Goal: Task Accomplishment & Management: Understand process/instructions

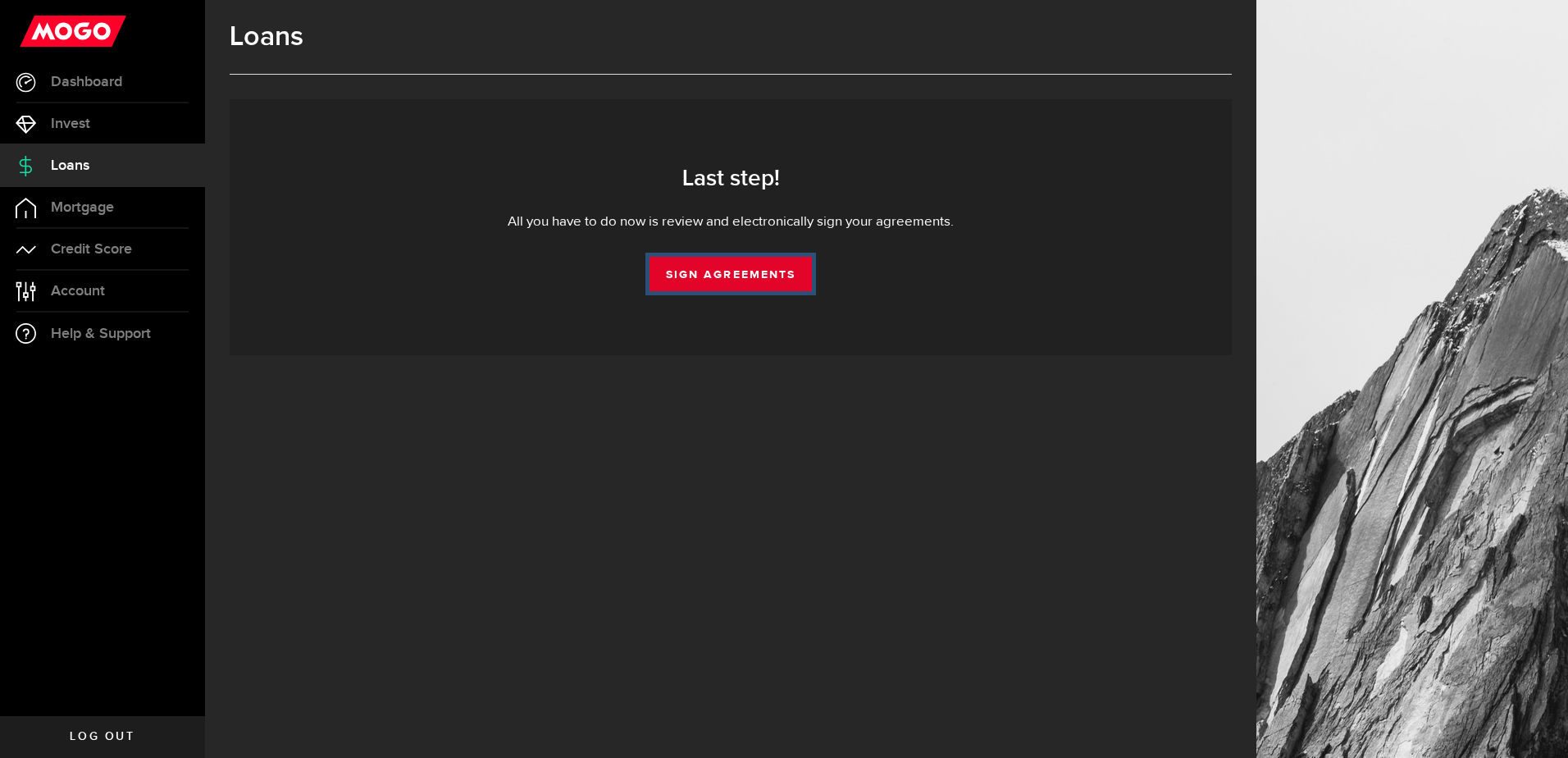
click at [708, 268] on link "Sign Agreements" at bounding box center [731, 273] width 162 height 35
click at [702, 278] on link "Sign Agreements" at bounding box center [731, 273] width 162 height 35
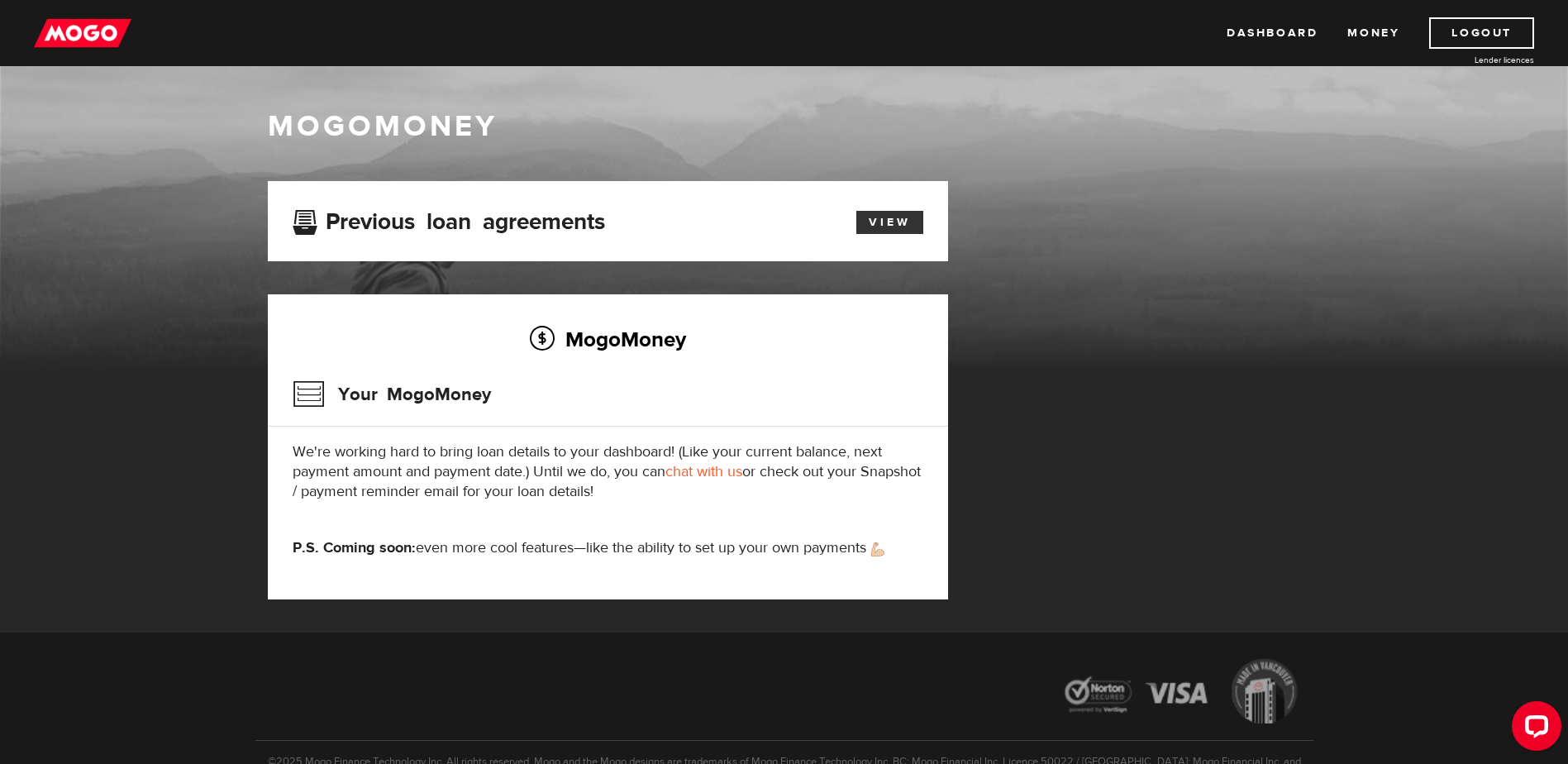
click at [896, 219] on link "View" at bounding box center [889, 223] width 67 height 23
